Goal: Communication & Community: Answer question/provide support

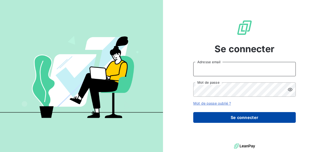
type input "c.heslouin-mariani@socoda.com"
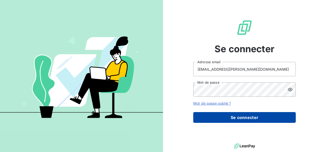
click at [261, 114] on button "Se connecter" at bounding box center [244, 117] width 102 height 11
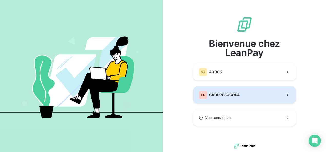
click at [229, 94] on span "GROUPESOCODA" at bounding box center [224, 94] width 30 height 5
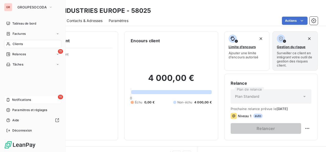
click at [29, 98] on span "Notifications" at bounding box center [21, 100] width 19 height 5
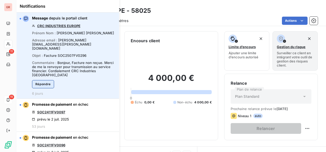
click at [44, 80] on button "Répondre" at bounding box center [43, 84] width 22 height 8
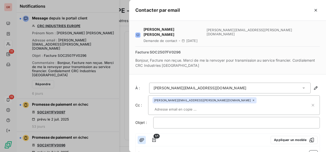
click at [142, 138] on icon "button" at bounding box center [141, 140] width 5 height 4
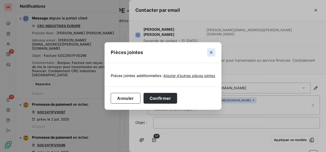
click at [213, 52] on icon "button" at bounding box center [210, 52] width 5 height 5
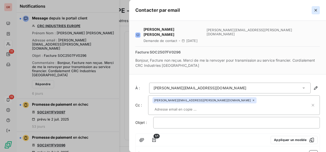
click at [318, 9] on button "button" at bounding box center [315, 10] width 8 height 8
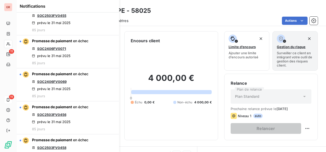
scroll to position [256, 0]
